Goal: Check status

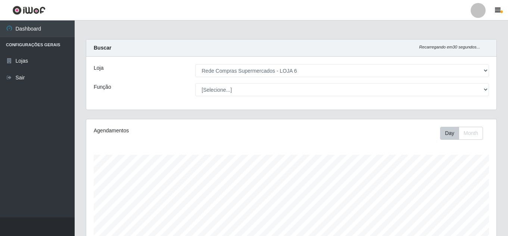
select select "398"
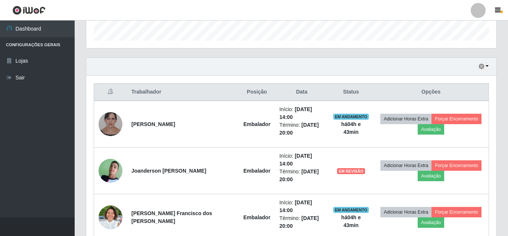
scroll to position [155, 410]
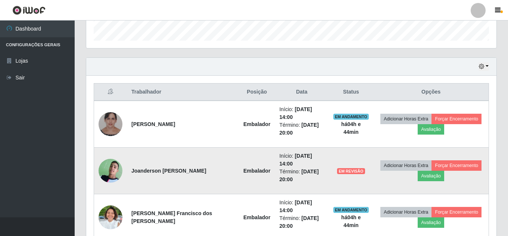
click at [337, 168] on span "EM REVISÃO" at bounding box center [351, 171] width 28 height 6
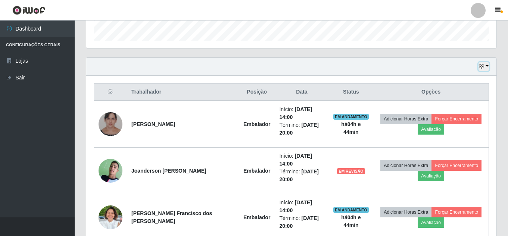
click at [483, 65] on icon "button" at bounding box center [481, 66] width 5 height 5
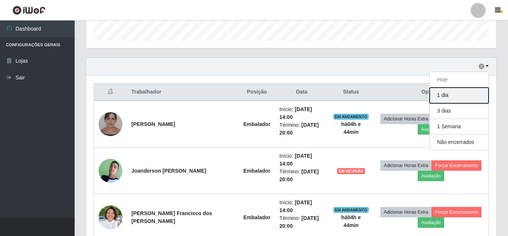
click at [457, 100] on button "1 dia" at bounding box center [459, 96] width 59 height 16
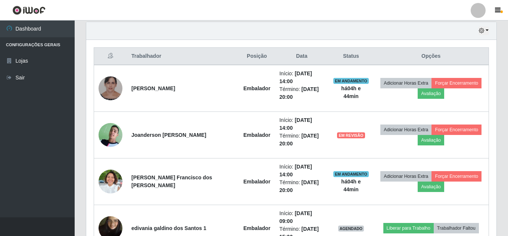
scroll to position [257, 0]
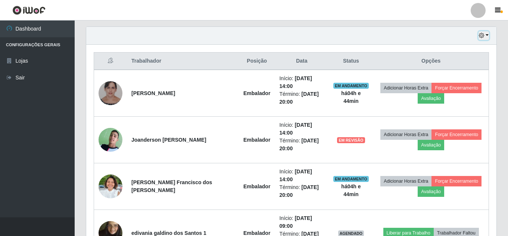
click at [484, 39] on button "button" at bounding box center [484, 35] width 10 height 9
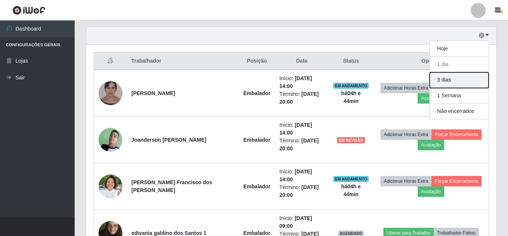
click at [463, 78] on button "3 dias" at bounding box center [459, 80] width 59 height 16
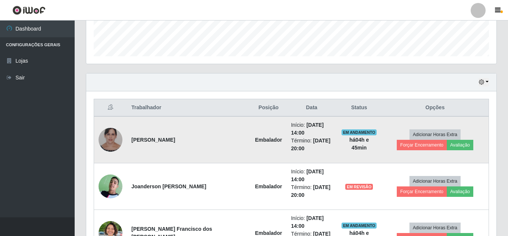
scroll to position [239, 0]
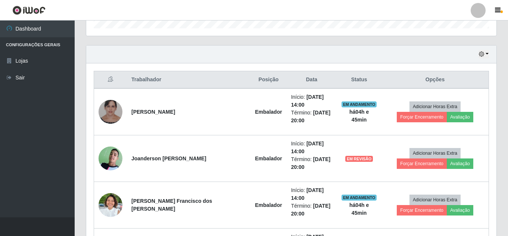
click at [483, 59] on div "Hoje 1 dia 3 dias 1 Semana Não encerrados" at bounding box center [291, 55] width 410 height 18
click at [484, 58] on button "button" at bounding box center [484, 54] width 10 height 9
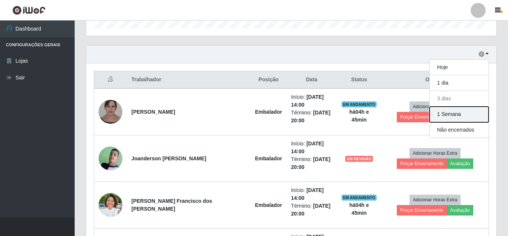
click at [453, 114] on button "1 Semana" at bounding box center [459, 115] width 59 height 16
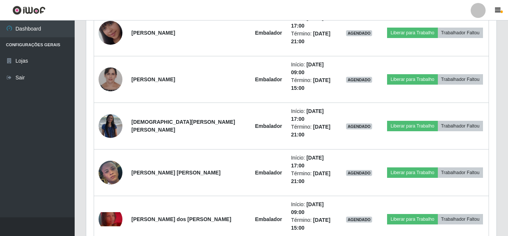
scroll to position [836, 0]
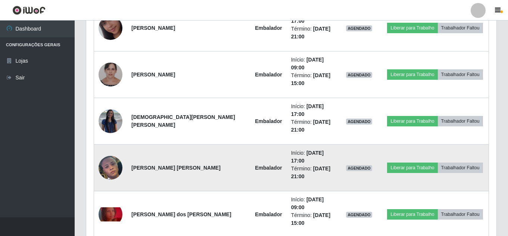
click at [116, 168] on img at bounding box center [111, 167] width 24 height 37
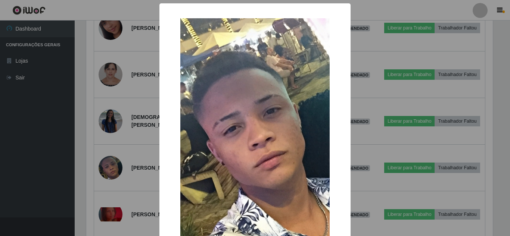
click at [362, 73] on div "× OK Cancel" at bounding box center [255, 118] width 510 height 236
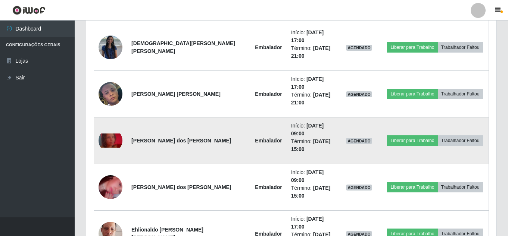
scroll to position [910, 0]
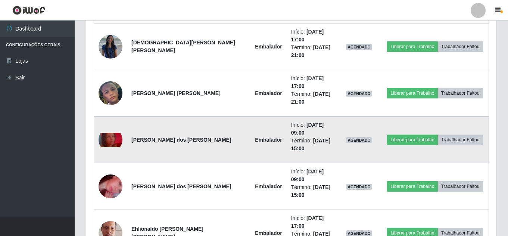
click at [113, 141] on img at bounding box center [111, 140] width 24 height 15
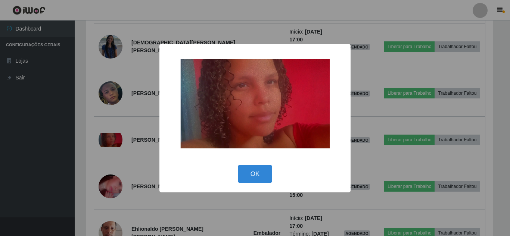
click at [126, 114] on div "× OK Cancel" at bounding box center [255, 118] width 510 height 236
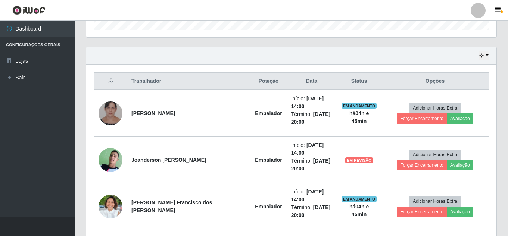
scroll to position [224, 0]
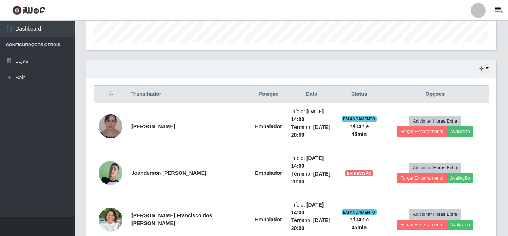
click at [489, 65] on div "Hoje 1 dia 3 dias 1 Semana Não encerrados" at bounding box center [291, 69] width 410 height 18
click at [484, 71] on icon "button" at bounding box center [481, 68] width 5 height 5
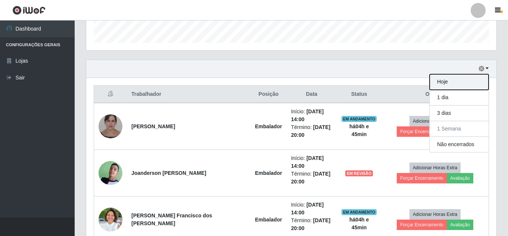
click at [462, 84] on button "Hoje" at bounding box center [459, 82] width 59 height 16
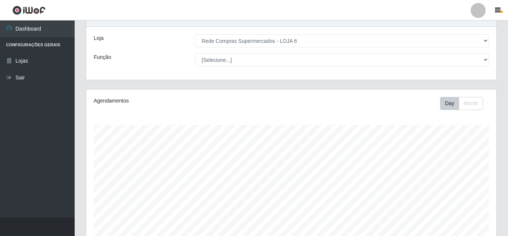
scroll to position [0, 0]
